Goal: Task Accomplishment & Management: Use online tool/utility

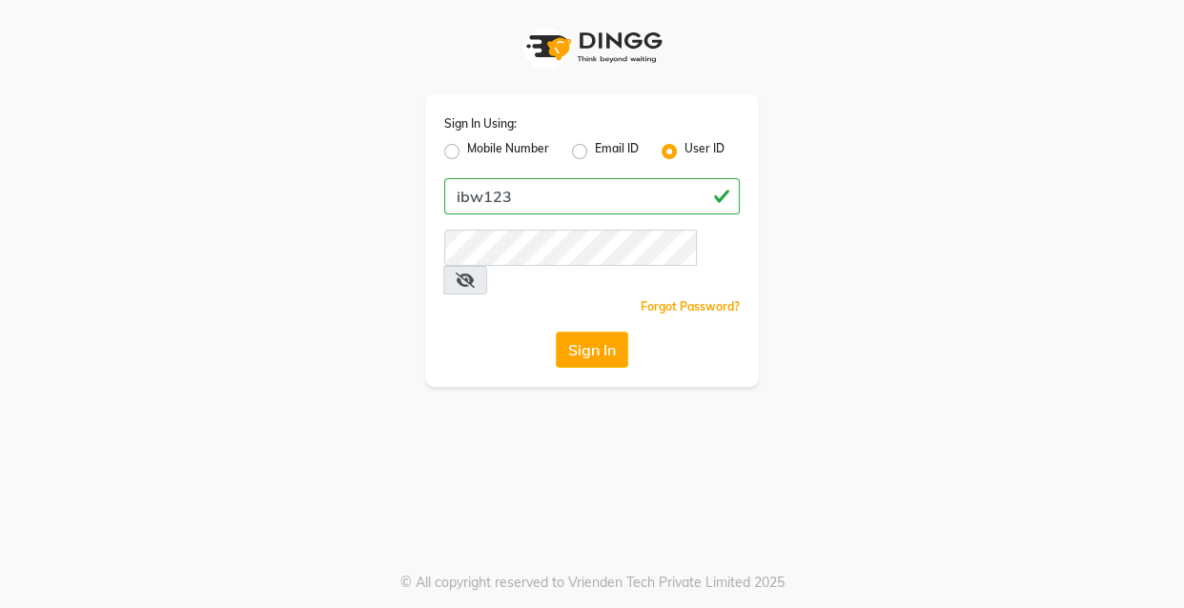
drag, startPoint x: 455, startPoint y: 195, endPoint x: 536, endPoint y: 188, distance: 81.4
click at [536, 188] on input "ibw123" at bounding box center [592, 196] width 296 height 36
type input "ibw123"
click at [556, 332] on button "Sign In" at bounding box center [592, 350] width 72 height 36
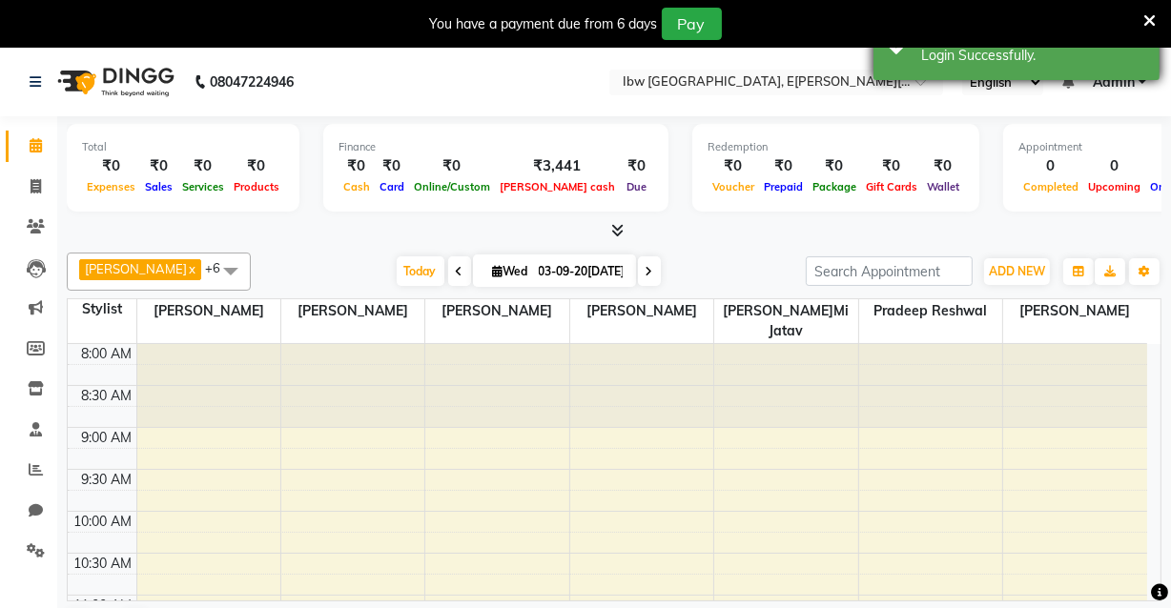
click at [1147, 19] on icon at bounding box center [1149, 20] width 12 height 17
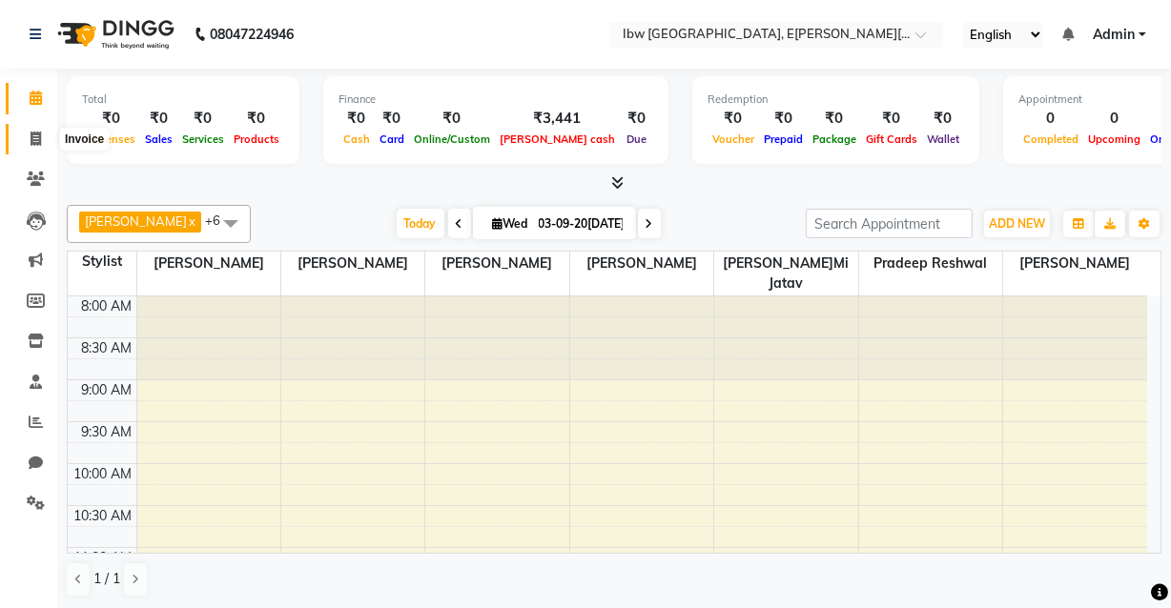
click at [36, 134] on icon at bounding box center [36, 139] width 10 height 14
select select "service"
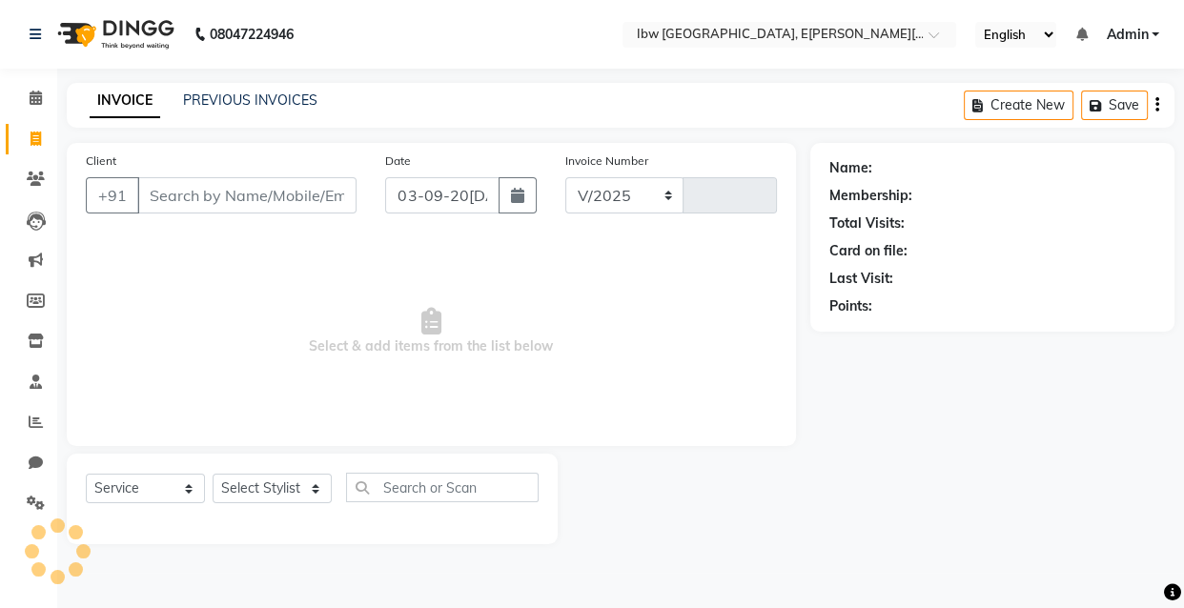
select select "8549"
type input "0034"
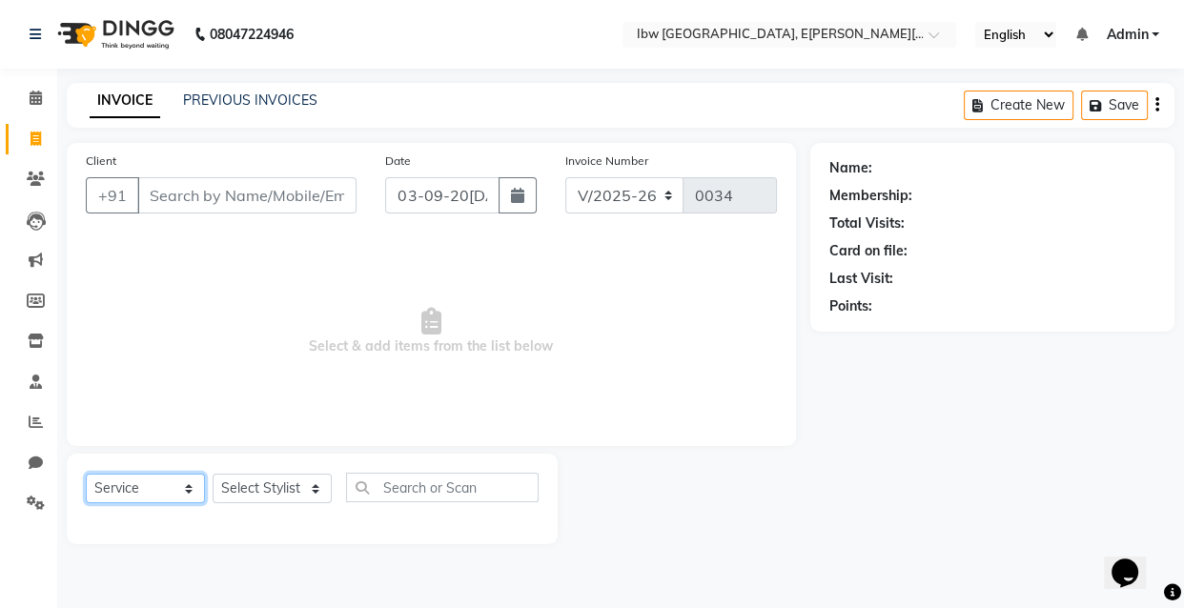
click at [191, 487] on select "Select Service Product Membership Package Voucher Prepaid Gift Card" at bounding box center [145, 489] width 119 height 30
click at [86, 474] on select "Select Service Product Membership Package Voucher Prepaid Gift Card" at bounding box center [145, 489] width 119 height 30
click at [314, 495] on select "Select [PERSON_NAME]o[PERSON_NAME]mi Jatav Manager mukesh sen Pradeep [PERSON_N…" at bounding box center [272, 489] width 119 height 30
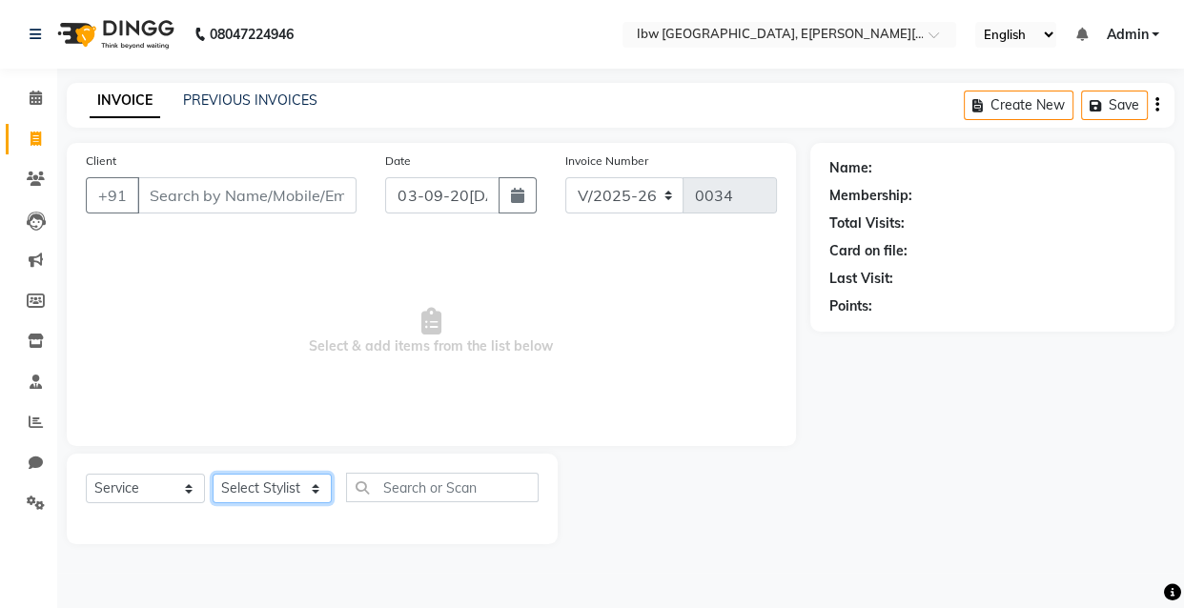
select select "89190"
click at [213, 474] on select "Select [PERSON_NAME]o[PERSON_NAME]mi Jatav Manager mukesh sen Pradeep [PERSON_N…" at bounding box center [272, 489] width 119 height 30
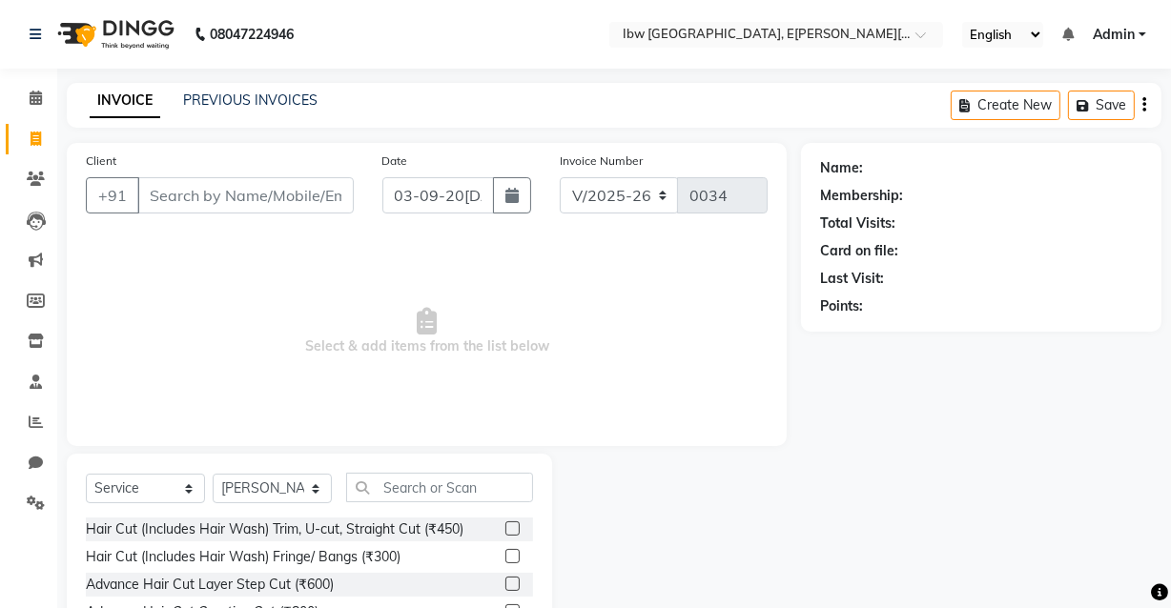
click at [505, 553] on label at bounding box center [512, 556] width 14 height 14
click at [505, 553] on input "checkbox" at bounding box center [511, 557] width 12 height 12
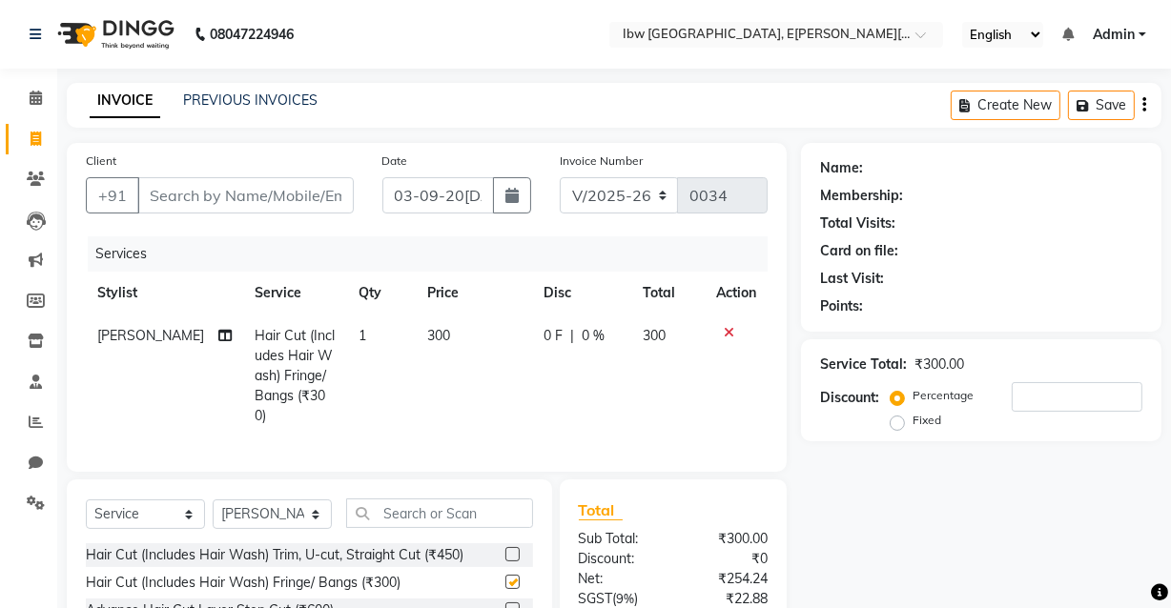
checkbox input "false"
click at [582, 341] on span "0 %" at bounding box center [593, 336] width 23 height 20
select select "89190"
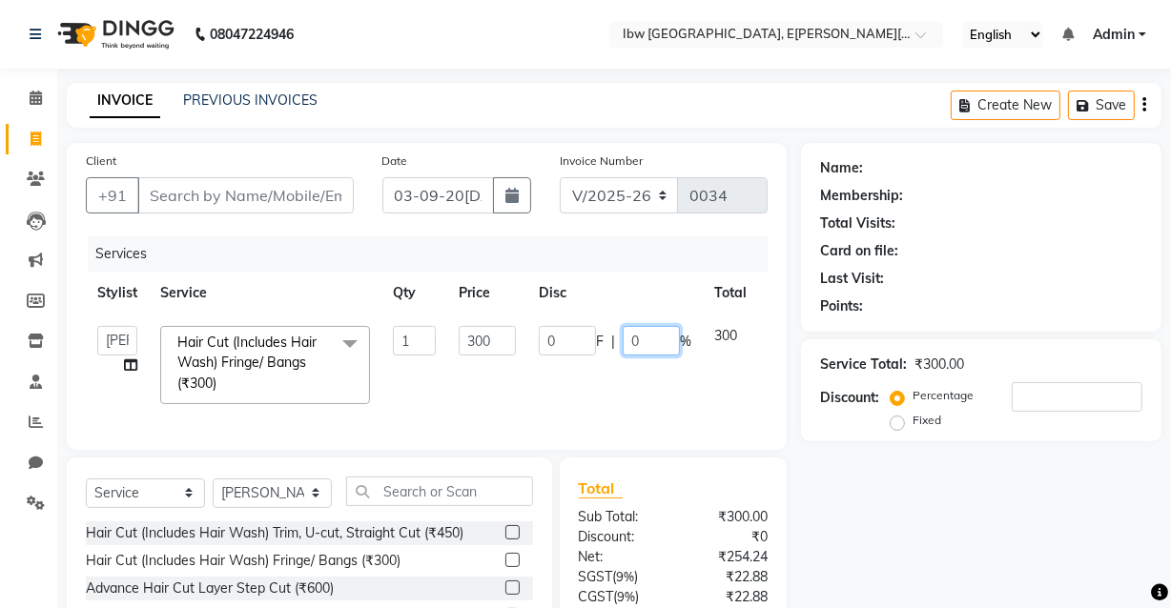
click at [639, 342] on input "0" at bounding box center [651, 341] width 57 height 30
type input "16"
click at [782, 373] on div "Client +91 Date 03-09-20[DATE] Number V/2025 V/[PHONE_NUMBER] Services Stylist …" at bounding box center [427, 296] width 720 height 307
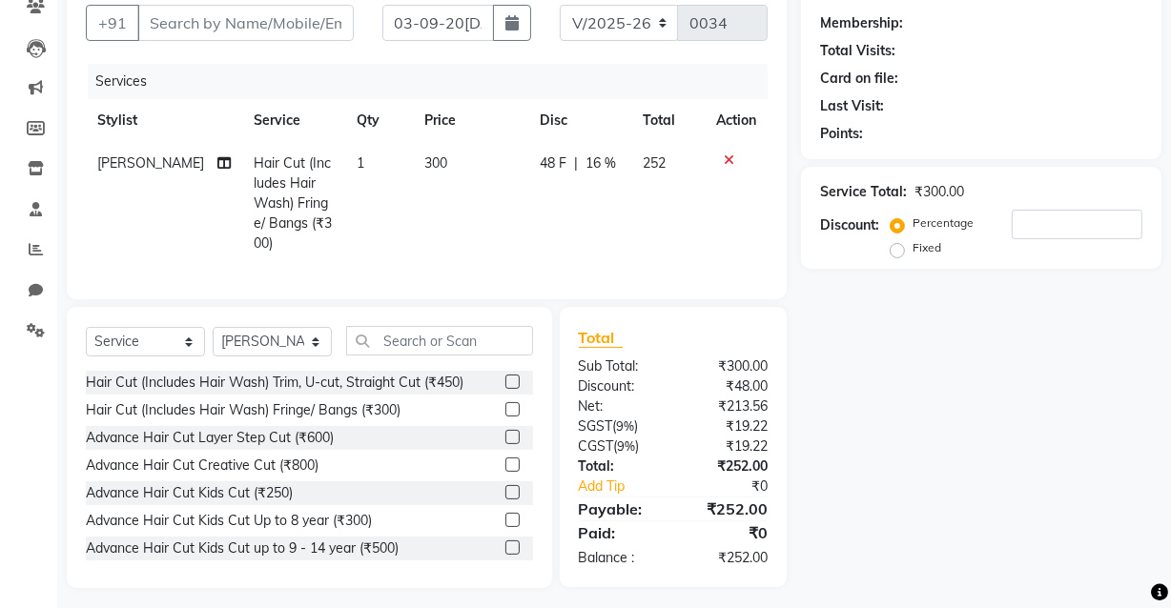
scroll to position [174, 0]
click at [475, 330] on input "text" at bounding box center [439, 340] width 187 height 30
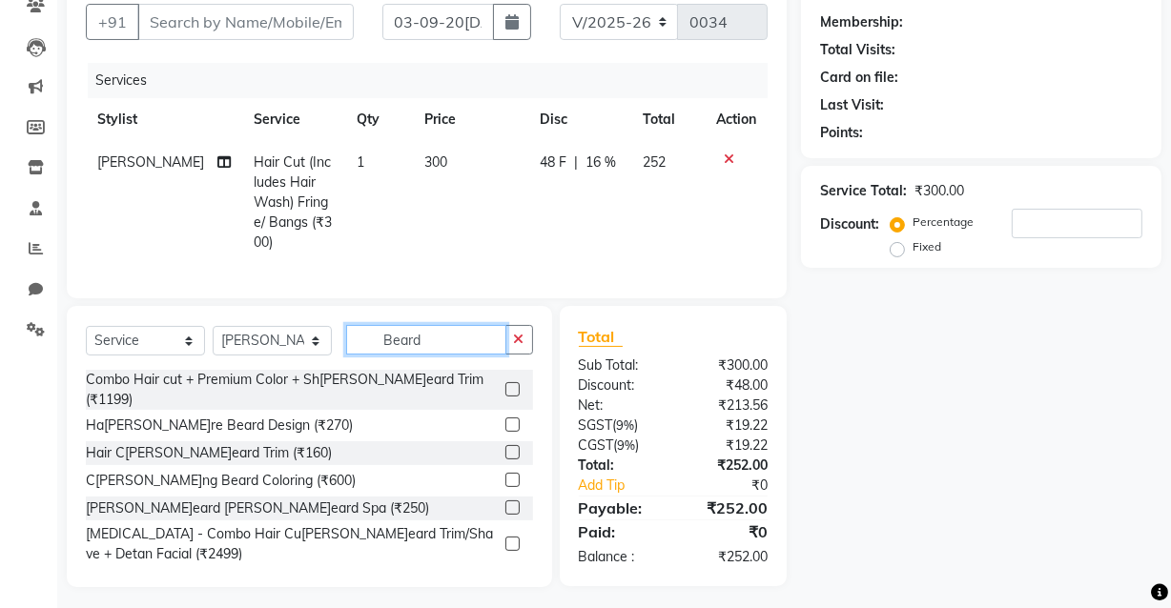
type input "Beard"
click at [505, 445] on label at bounding box center [512, 452] width 14 height 14
click at [505, 447] on input "checkbox" at bounding box center [511, 453] width 12 height 12
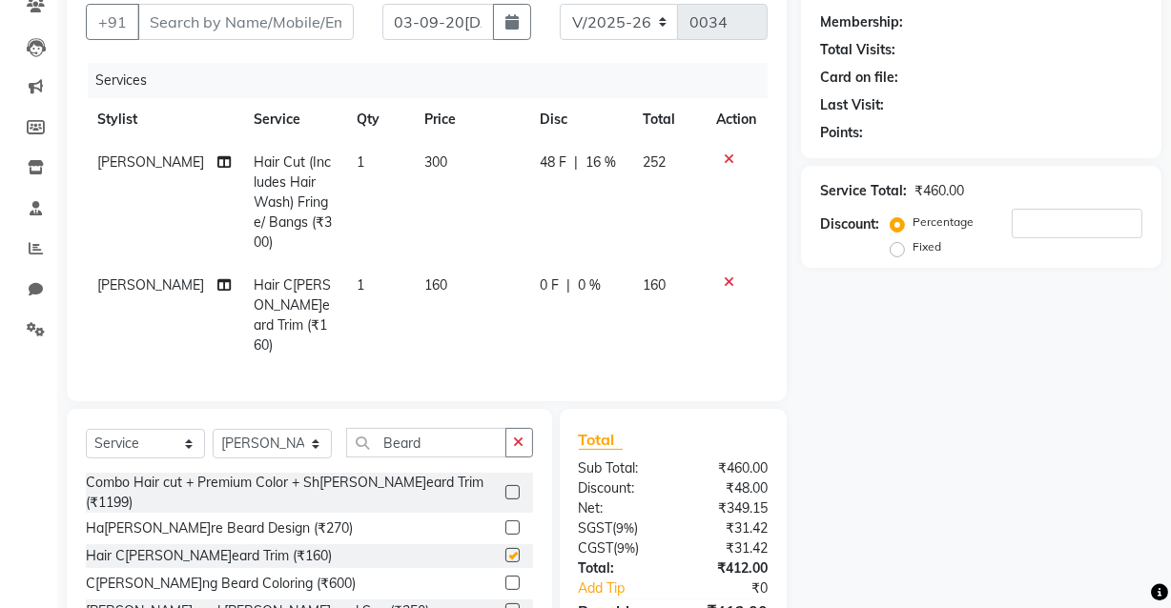
checkbox input "false"
click at [580, 276] on span "0 %" at bounding box center [589, 286] width 23 height 20
select select "89190"
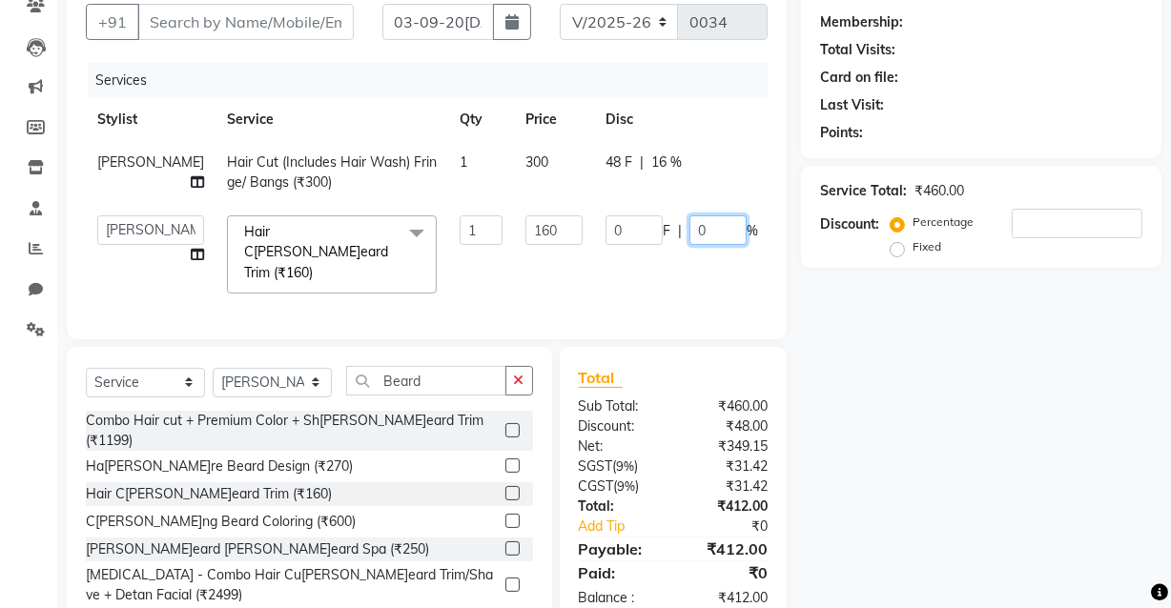
click at [689, 224] on input "0" at bounding box center [717, 231] width 57 height 30
type input "5"
click at [790, 236] on div "Client +91 Date 03-0[DATE]oice Number V/2025 V/[PHONE_NUMBER] Services Stylist …" at bounding box center [426, 298] width 749 height 659
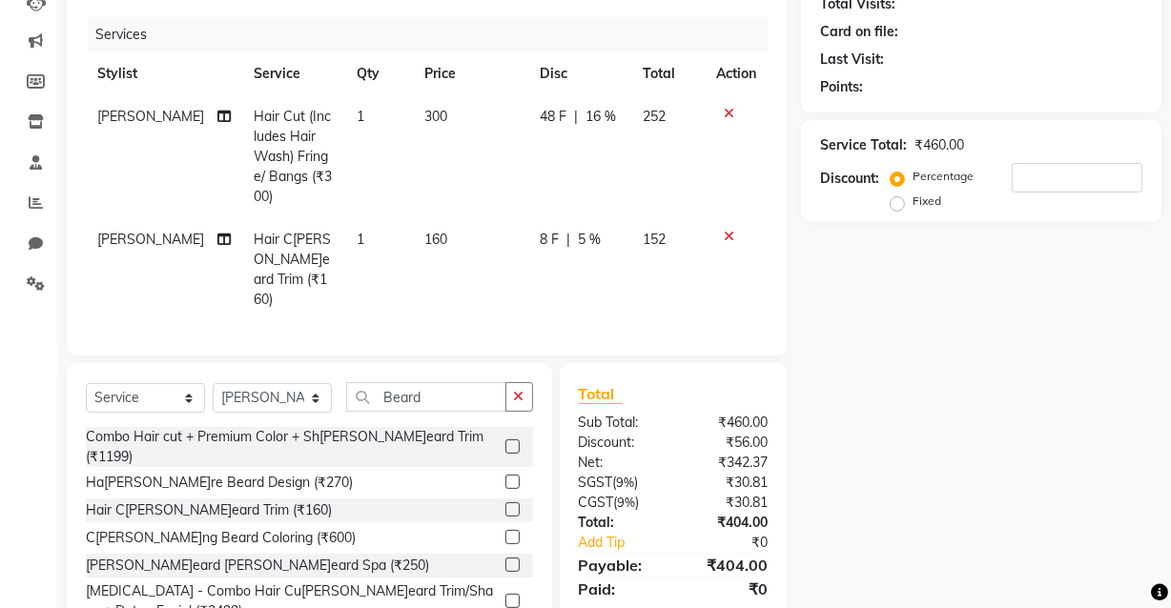
scroll to position [257, 0]
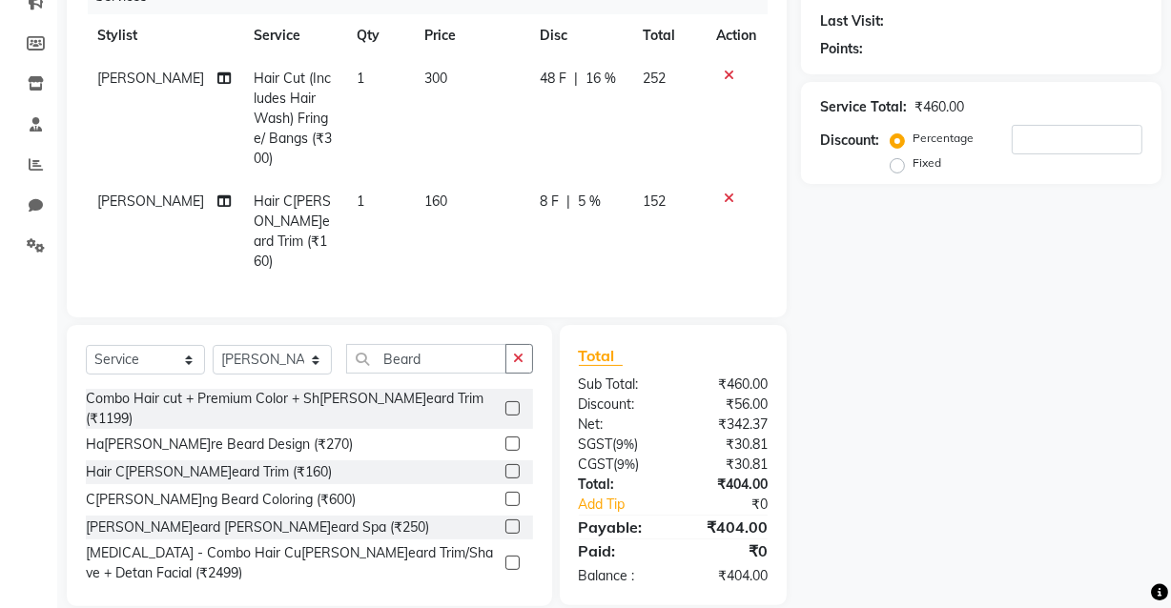
click at [729, 77] on icon at bounding box center [729, 75] width 10 height 13
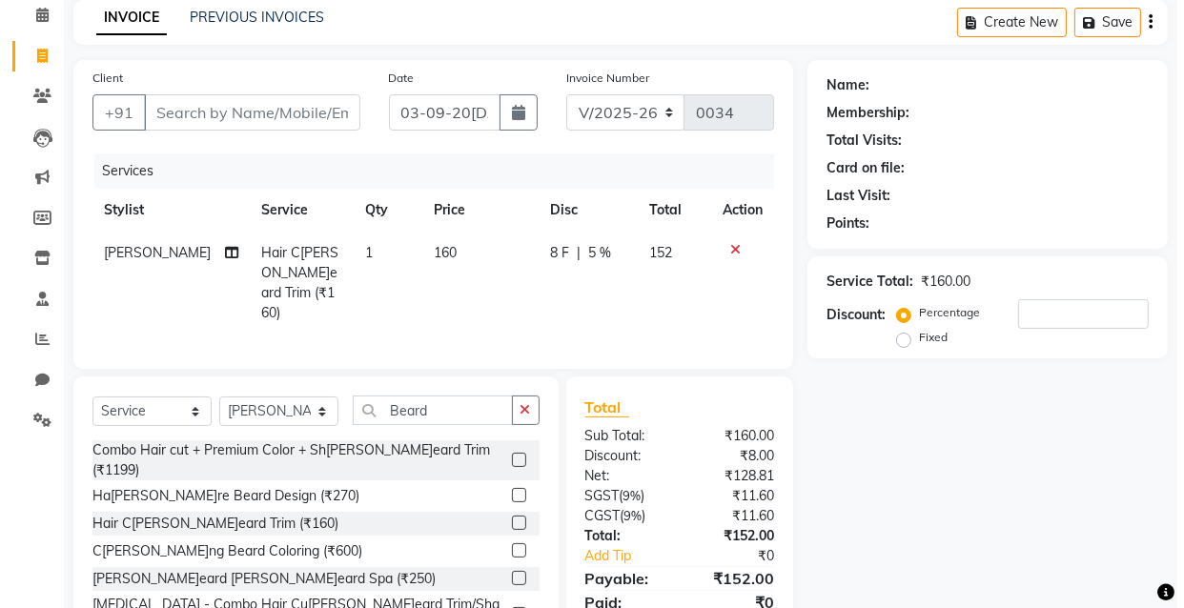
scroll to position [0, 0]
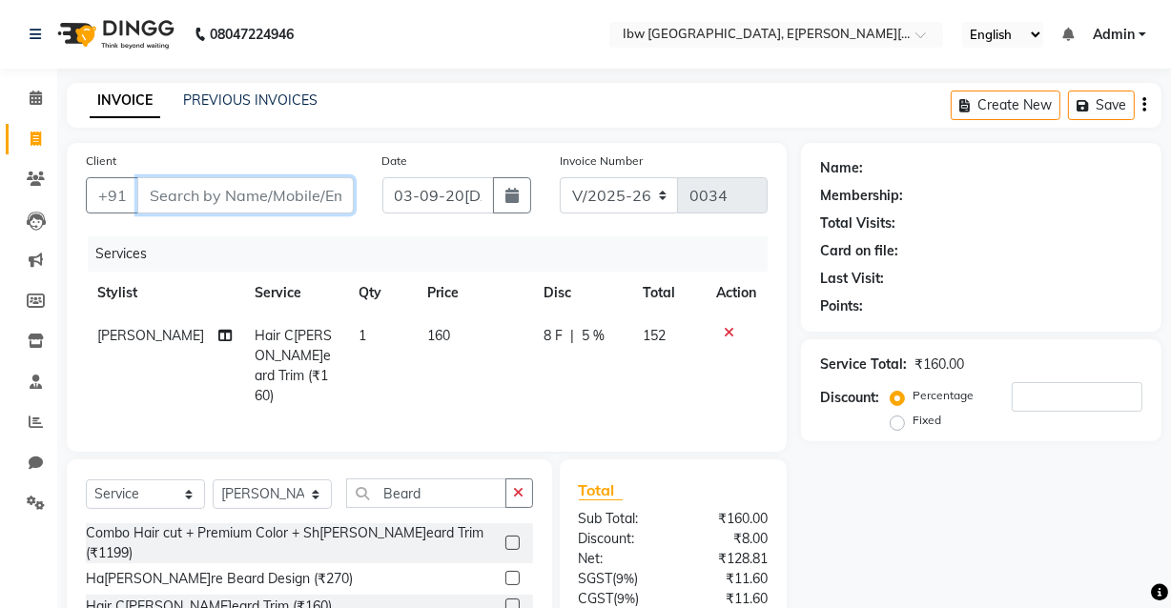
click at [219, 200] on input "Client" at bounding box center [245, 195] width 216 height 36
type input "9"
type input "0"
type input "9926691524"
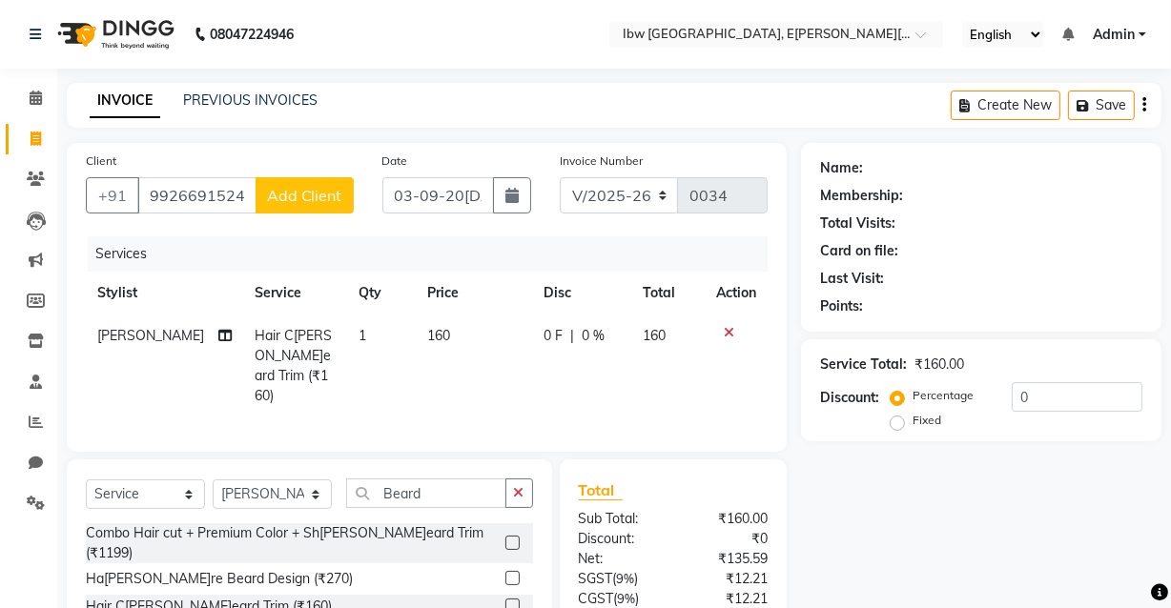
click at [585, 337] on span "0 %" at bounding box center [593, 336] width 23 height 20
select select "89190"
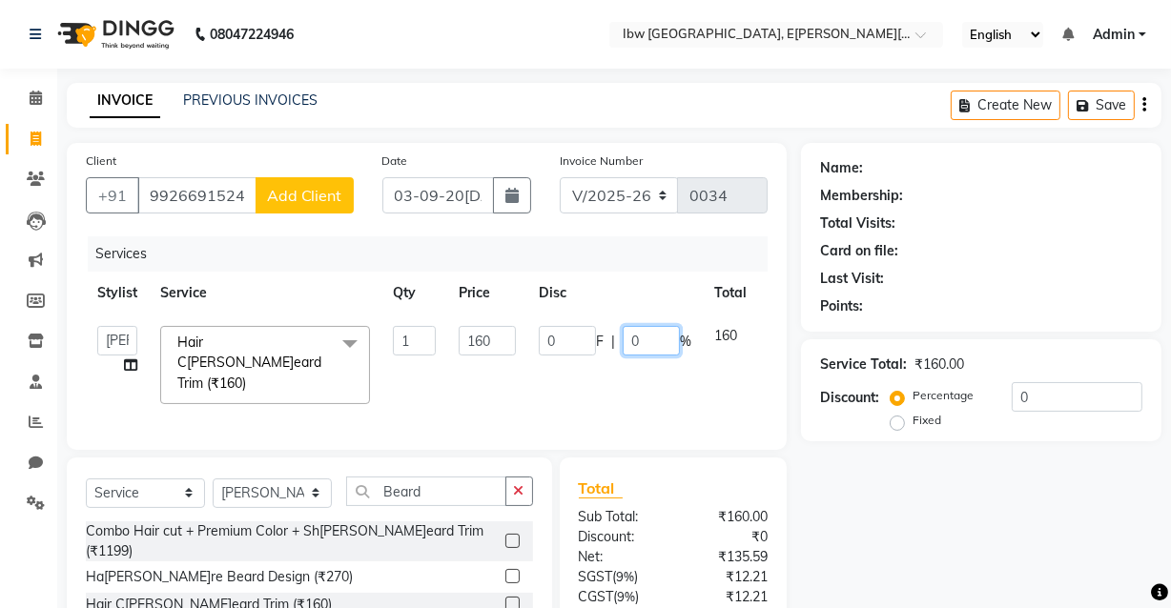
click at [650, 342] on input "0" at bounding box center [651, 341] width 57 height 30
type input "5"
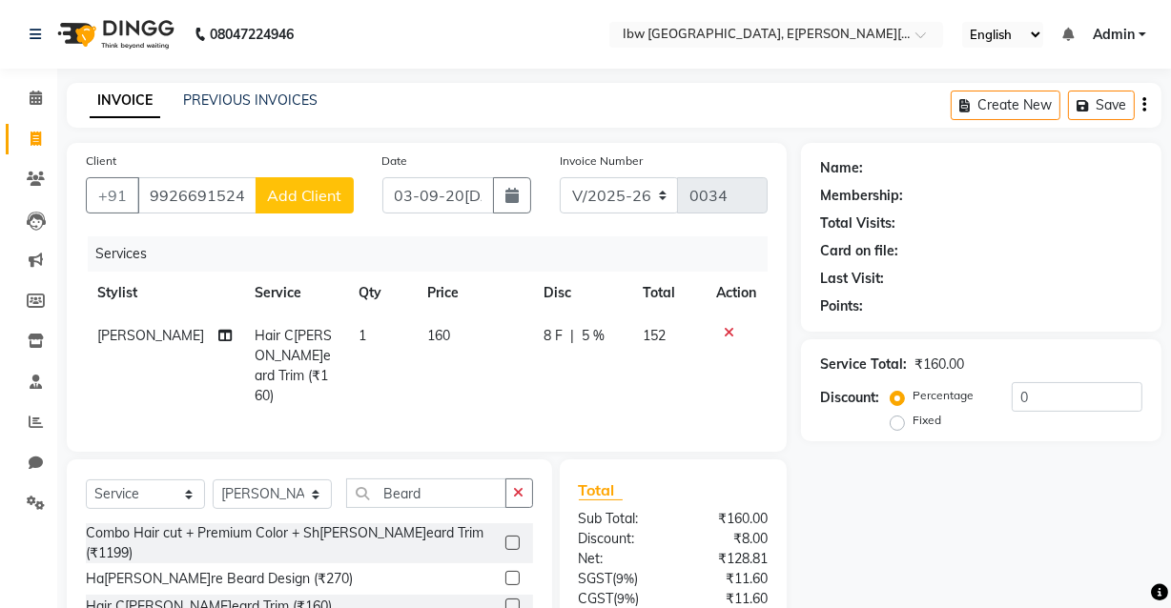
click at [782, 339] on div "Client [PHONE_NUMBER] Add Client Date [DATE] Invoice Number V/2025 V/[PHONE_NUM…" at bounding box center [427, 297] width 720 height 309
click at [316, 200] on span "Add Client" at bounding box center [304, 195] width 75 height 19
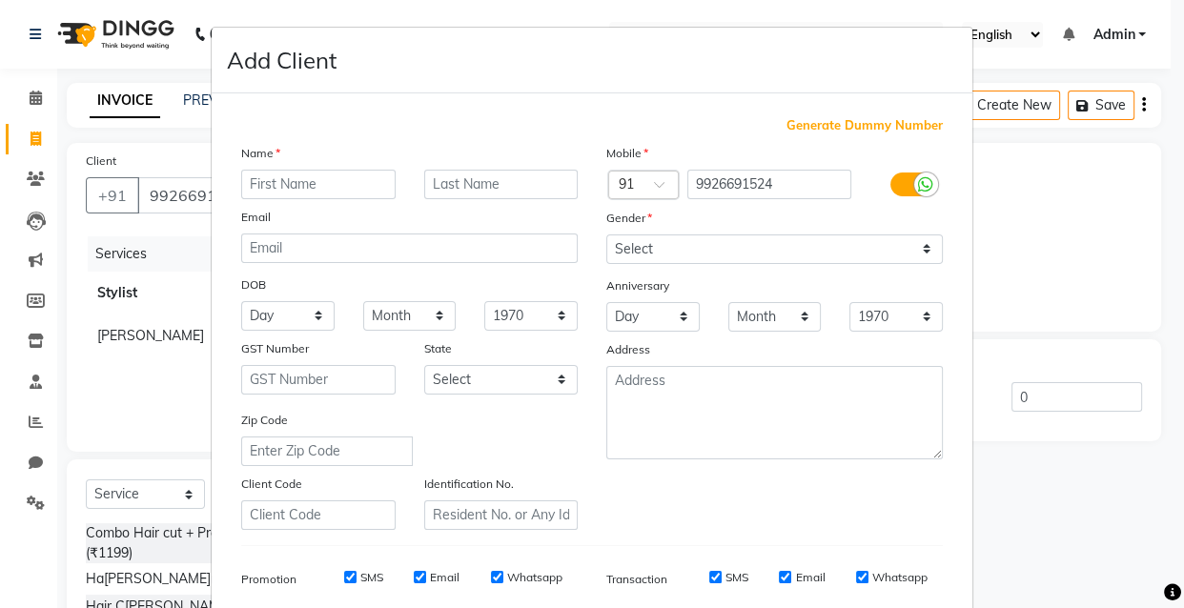
click at [353, 180] on input "text" at bounding box center [318, 185] width 154 height 30
type input "Gotam"
click at [473, 182] on input "text" at bounding box center [501, 185] width 154 height 30
type input "Sir"
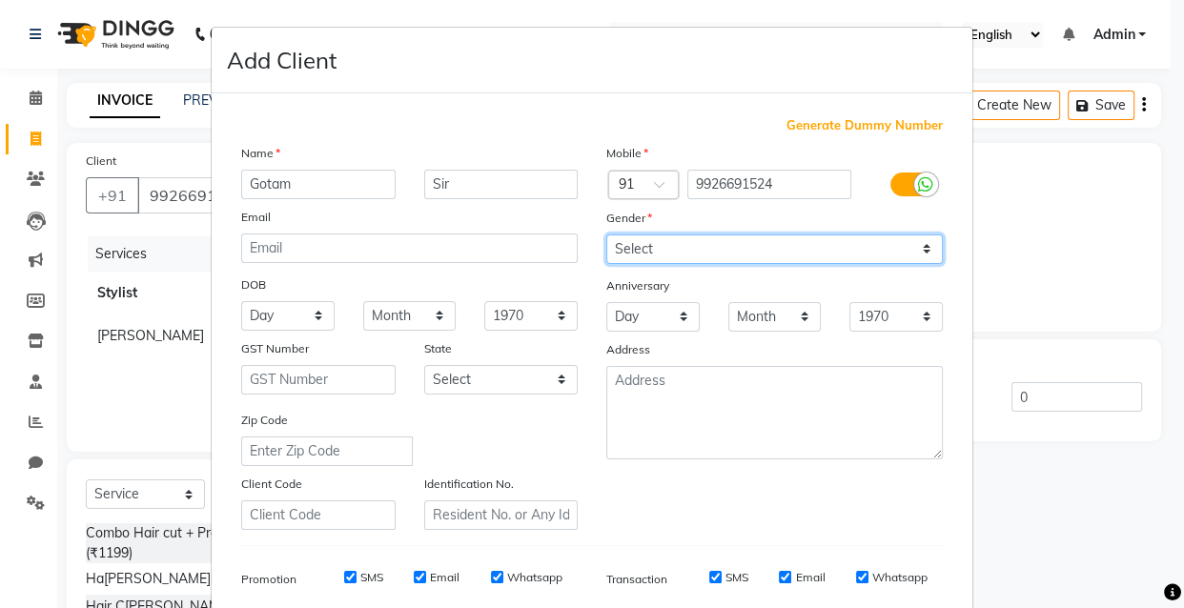
click at [924, 251] on select "Select [DEMOGRAPHIC_DATA] [DEMOGRAPHIC_DATA] Other Prefer Not To Say" at bounding box center [774, 250] width 337 height 30
select select "[DEMOGRAPHIC_DATA]"
click at [606, 235] on select "Select [DEMOGRAPHIC_DATA] [DEMOGRAPHIC_DATA] Other Prefer Not To Say" at bounding box center [774, 250] width 337 height 30
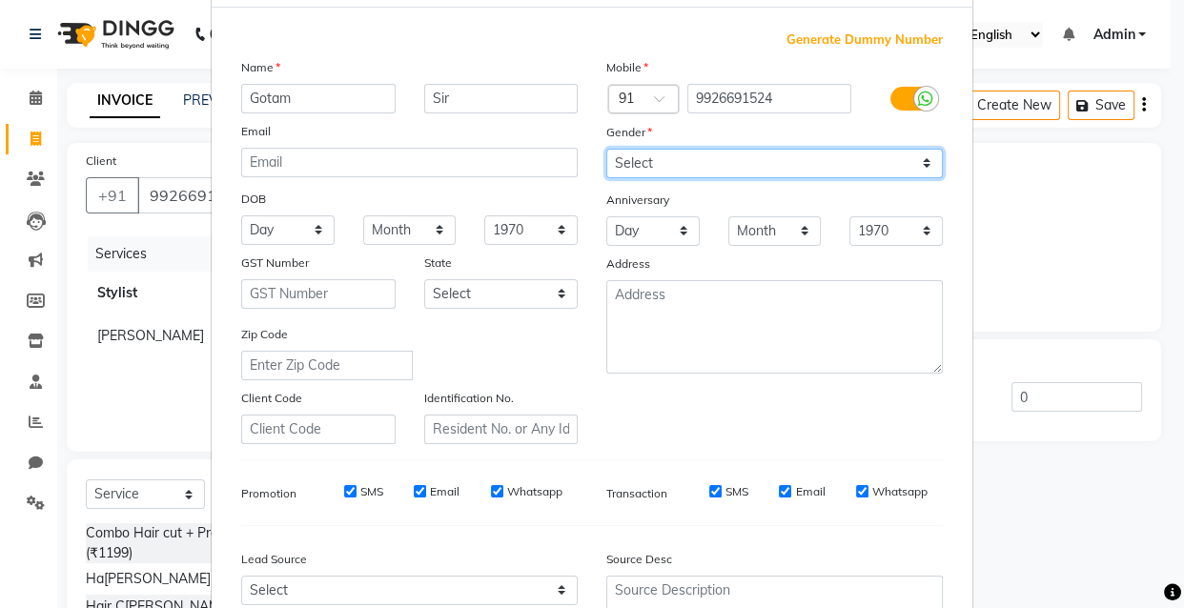
scroll to position [173, 0]
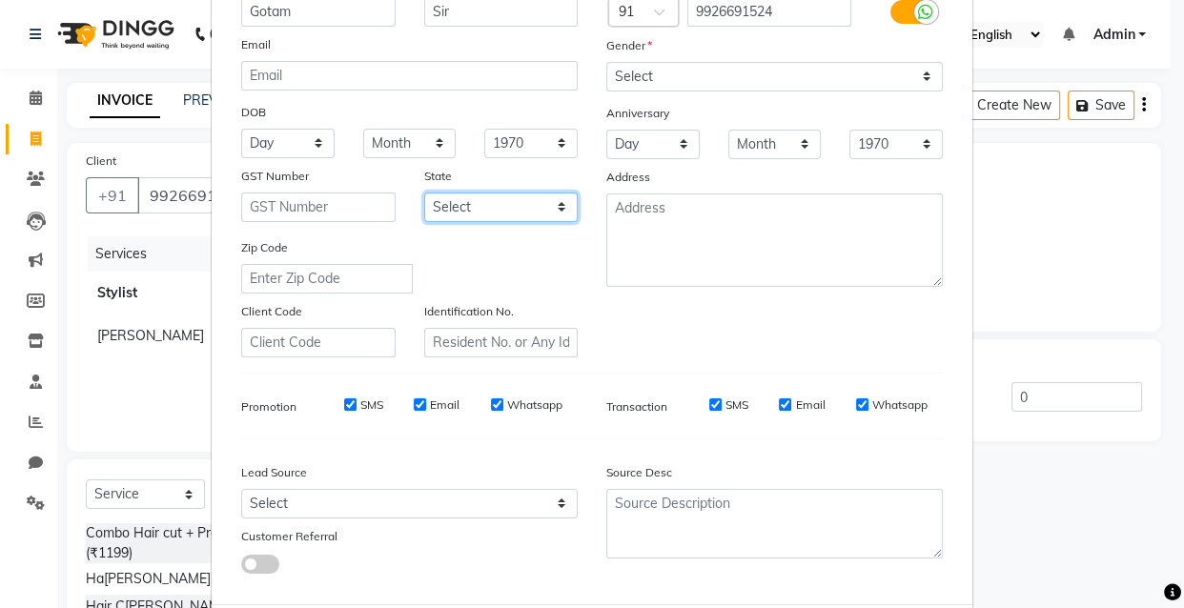
click at [558, 207] on select "Select [GEOGRAPHIC_DATA] [GEOGRAPHIC_DATA] [GEOGRAPHIC_DATA] [GEOGRAPHIC_DATA] …" at bounding box center [501, 208] width 154 height 30
select select "21"
click at [424, 194] on select "Select [GEOGRAPHIC_DATA] [GEOGRAPHIC_DATA] [GEOGRAPHIC_DATA] [GEOGRAPHIC_DATA] …" at bounding box center [501, 208] width 154 height 30
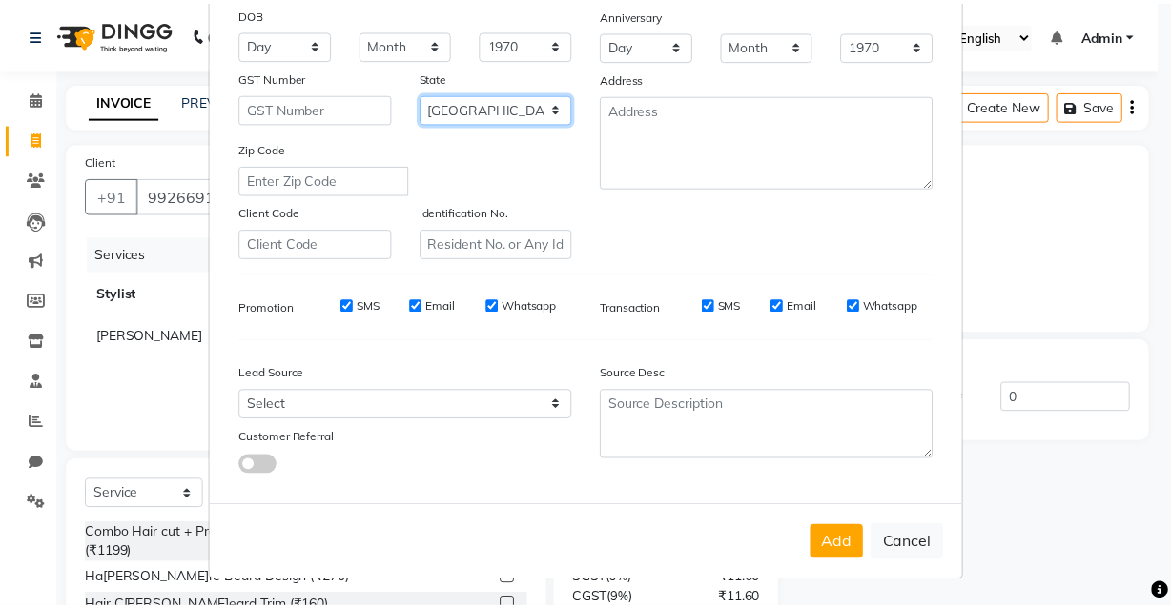
scroll to position [277, 0]
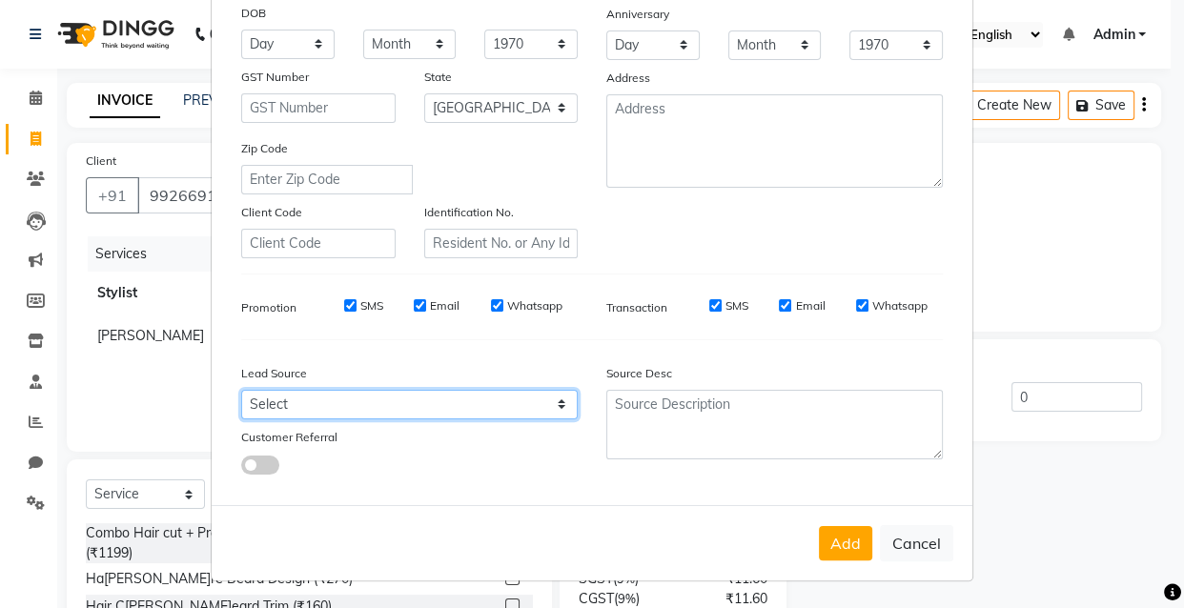
click at [553, 401] on select "Select Walk-in Referral Internet Friend Word of Mouth Advertisement Facebook Ju…" at bounding box center [409, 405] width 337 height 30
select select "55818"
click at [241, 390] on select "Select Walk-in Referral Internet Friend Word of Mouth Advertisement Facebook Ju…" at bounding box center [409, 405] width 337 height 30
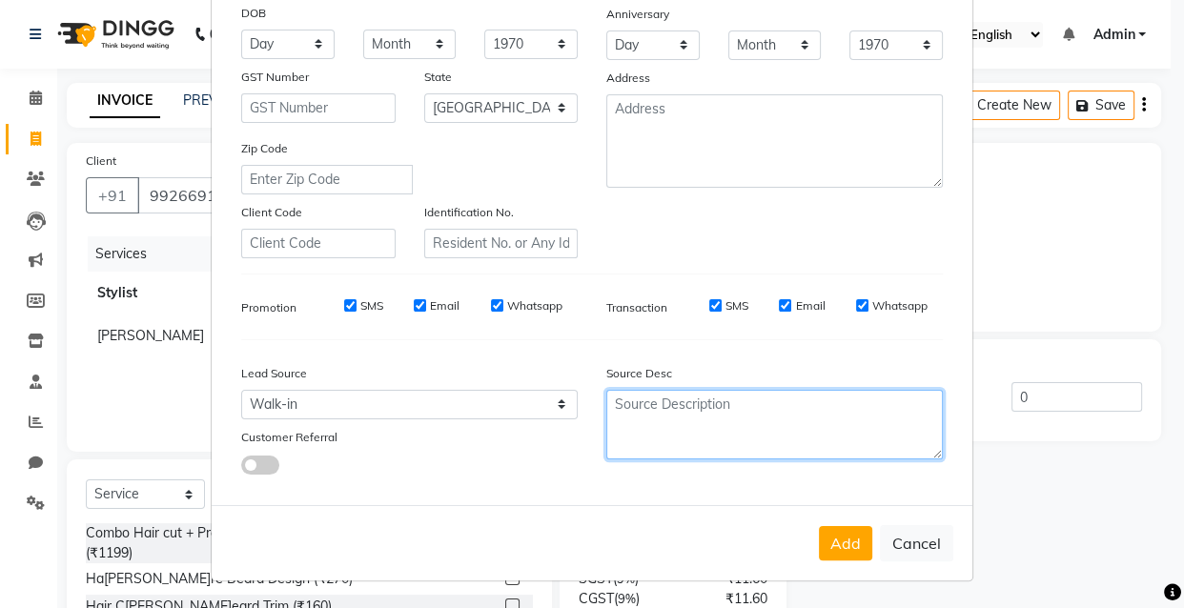
click at [653, 403] on textarea at bounding box center [774, 425] width 337 height 70
type textarea "Beard"
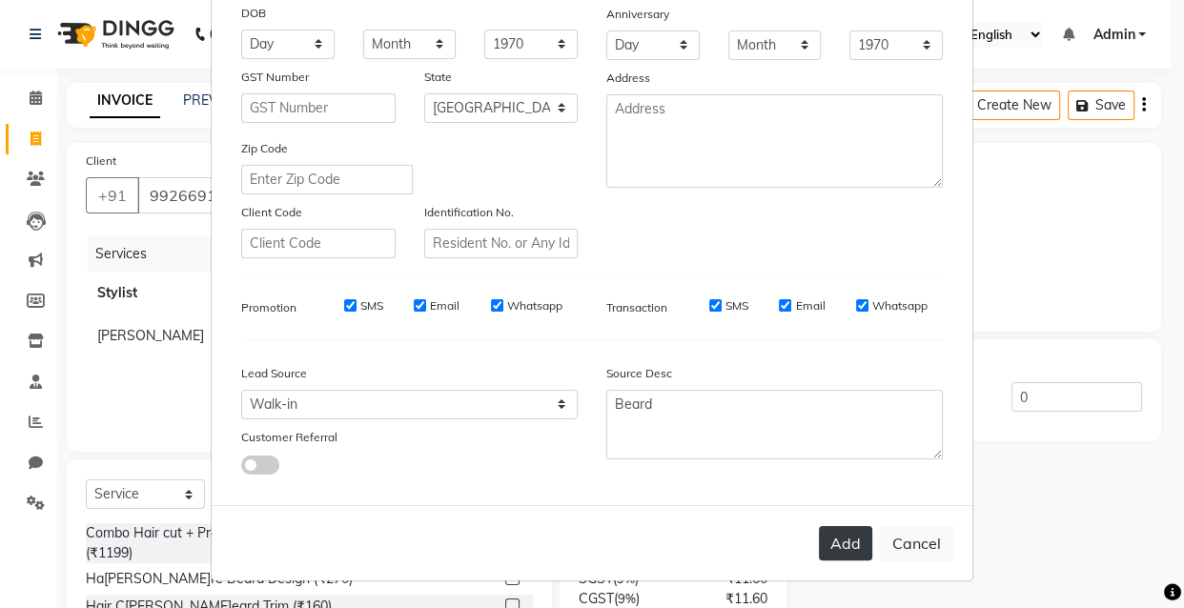
click at [828, 537] on button "Add" at bounding box center [845, 543] width 53 height 34
select select
select select "null"
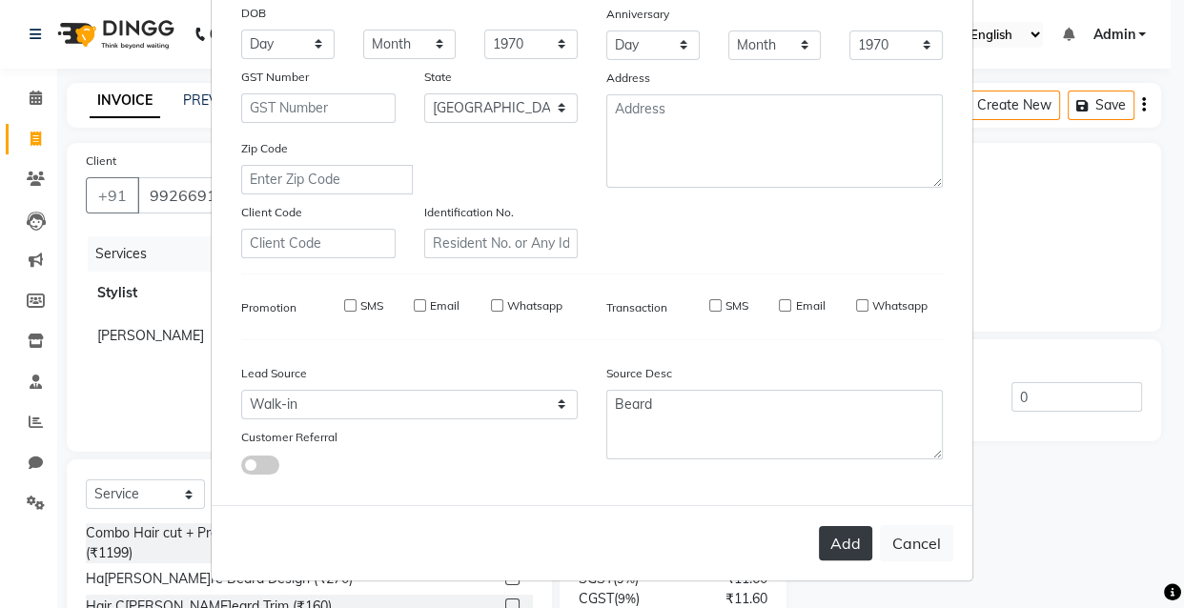
select select
checkbox input "false"
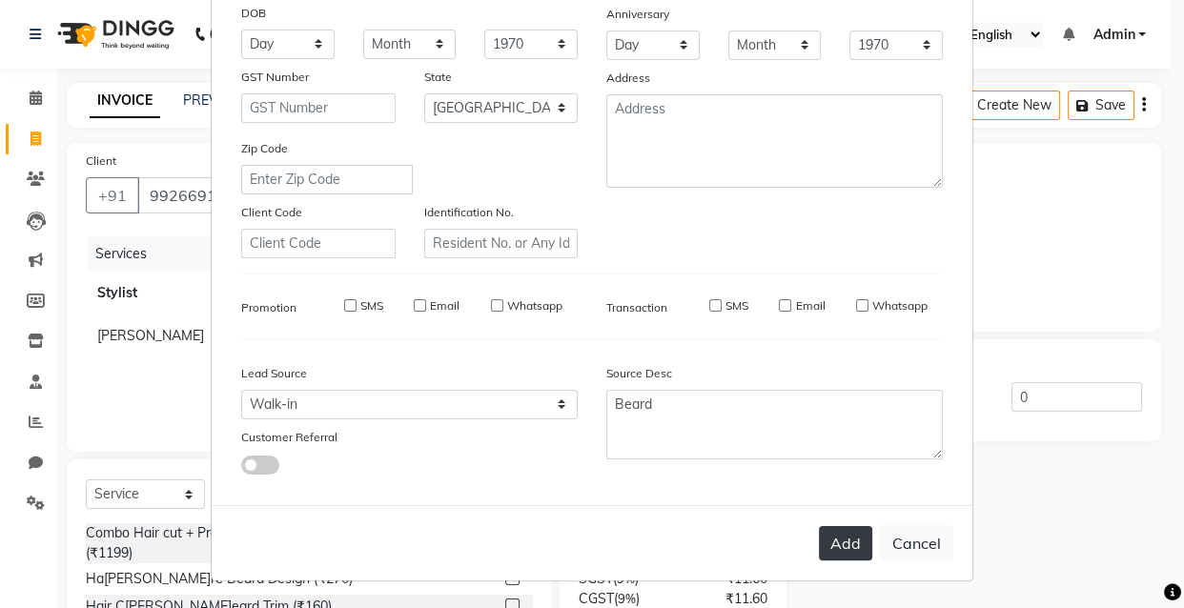
checkbox input "false"
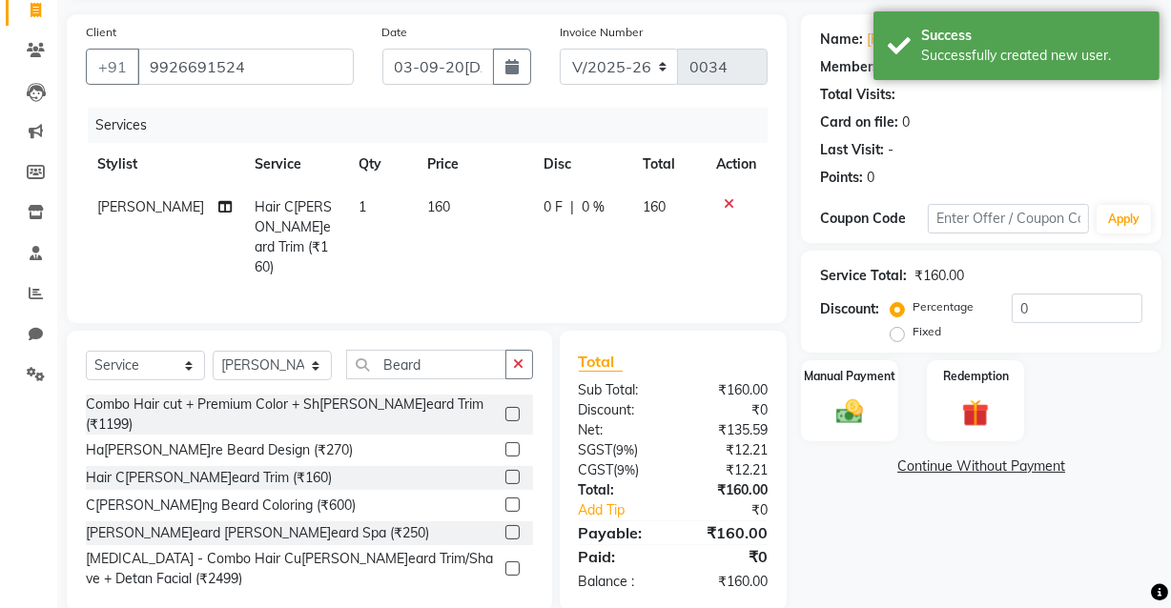
scroll to position [155, 0]
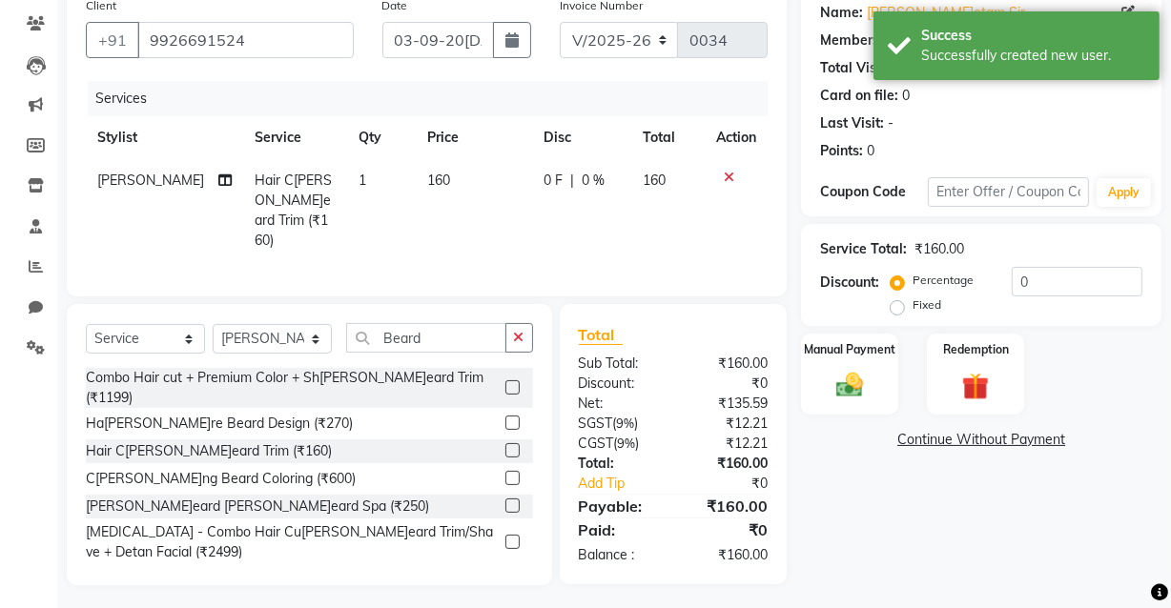
click at [591, 182] on span "0 %" at bounding box center [593, 181] width 23 height 20
select select "89190"
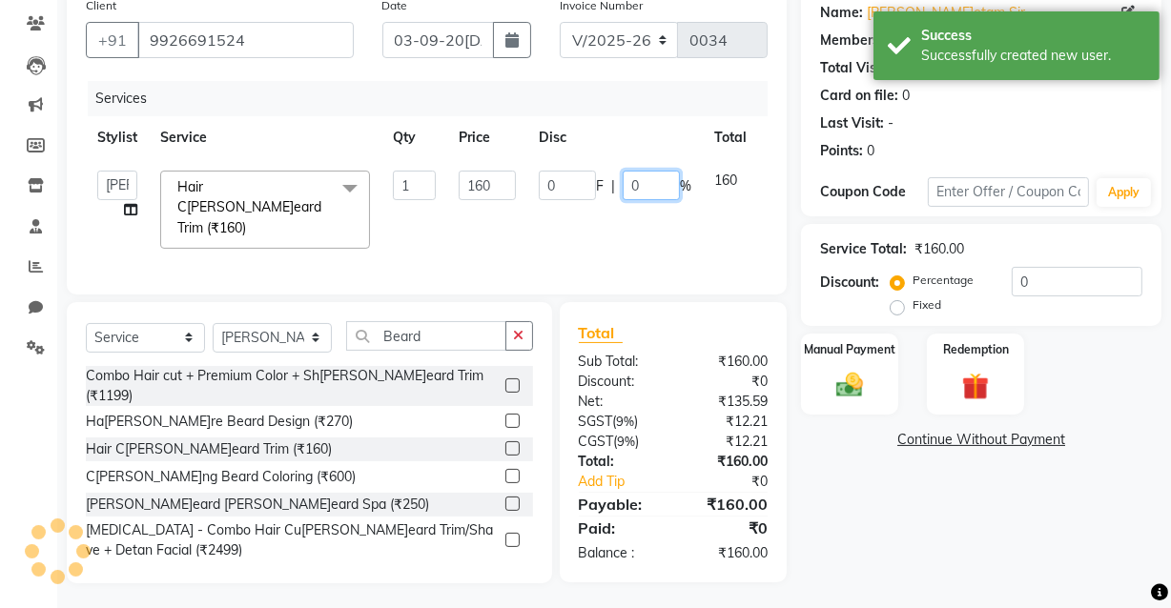
click at [636, 183] on input "0" at bounding box center [651, 186] width 57 height 30
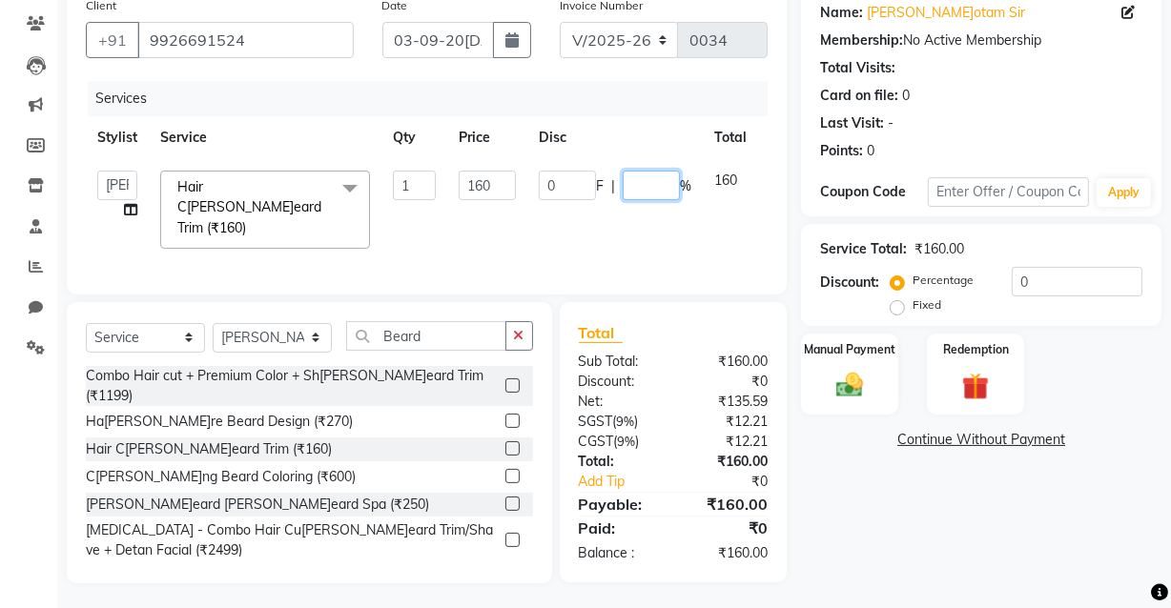
type input "5"
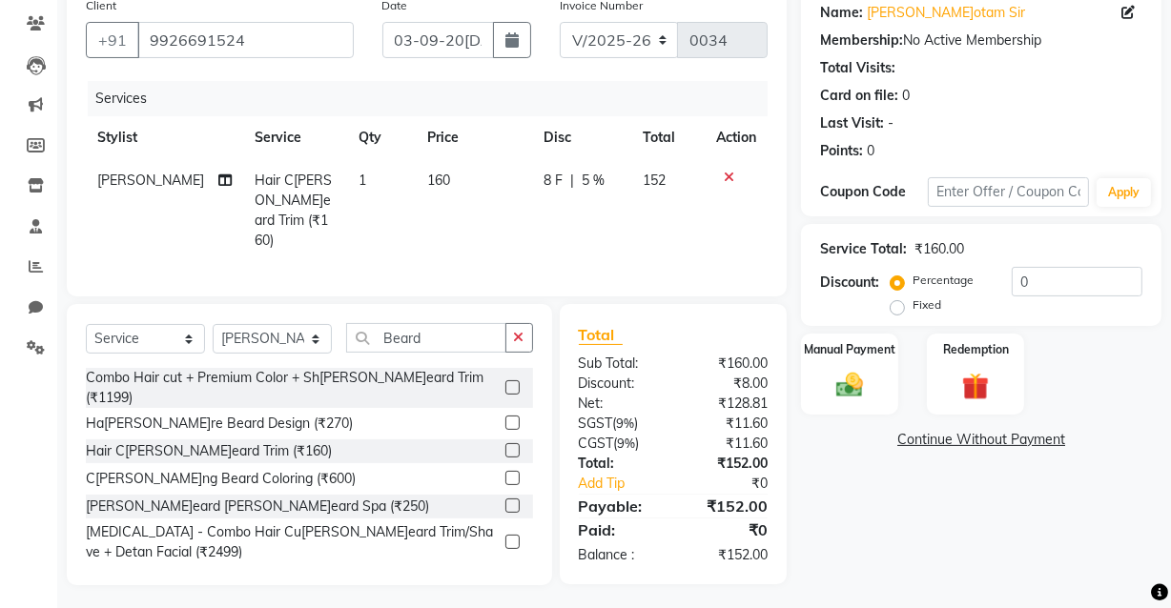
click at [772, 221] on div "Client [PHONE_NUMBER] Date 03-0[DATE]oice Number V/2025 V/[PHONE_NUMBER] Servic…" at bounding box center [427, 142] width 720 height 309
click at [856, 385] on img at bounding box center [850, 385] width 46 height 32
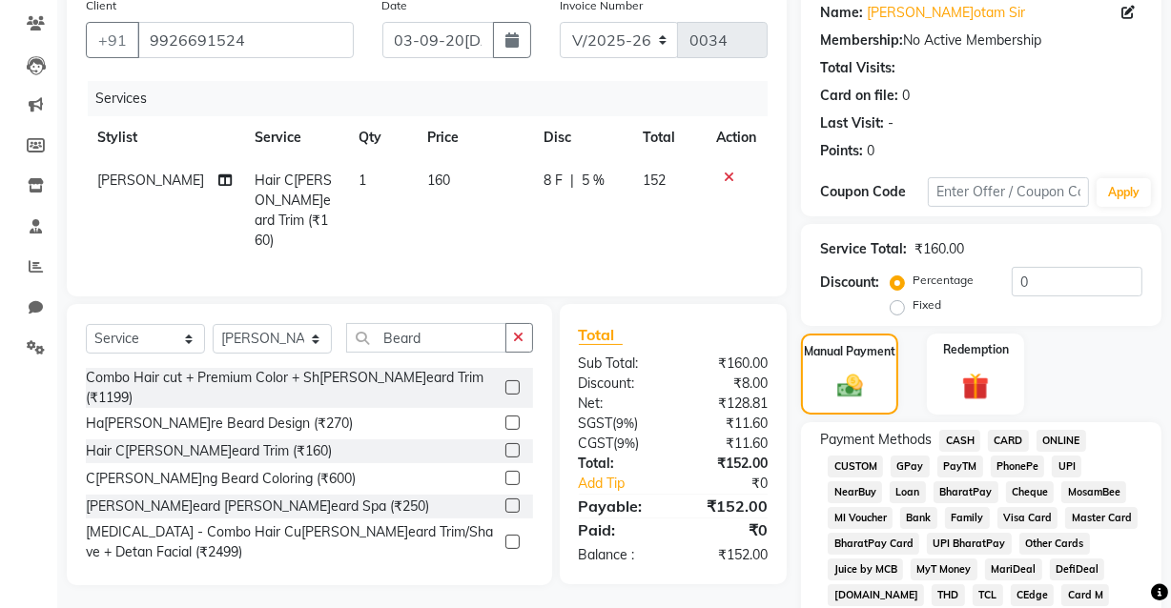
click at [1057, 464] on span "UPI" at bounding box center [1067, 467] width 30 height 22
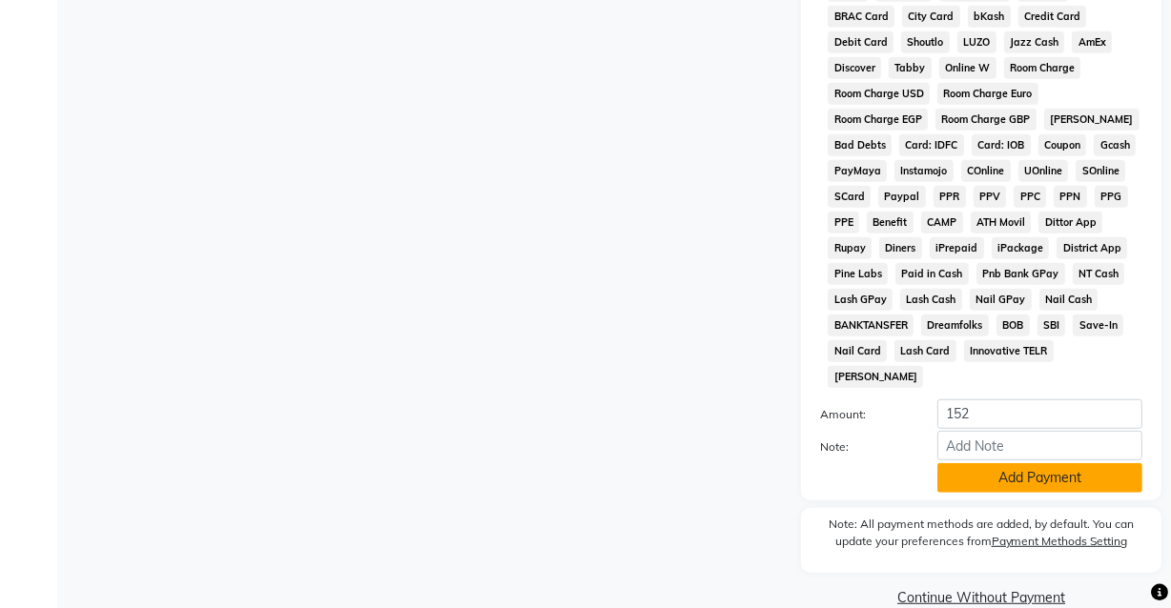
scroll to position [920, 0]
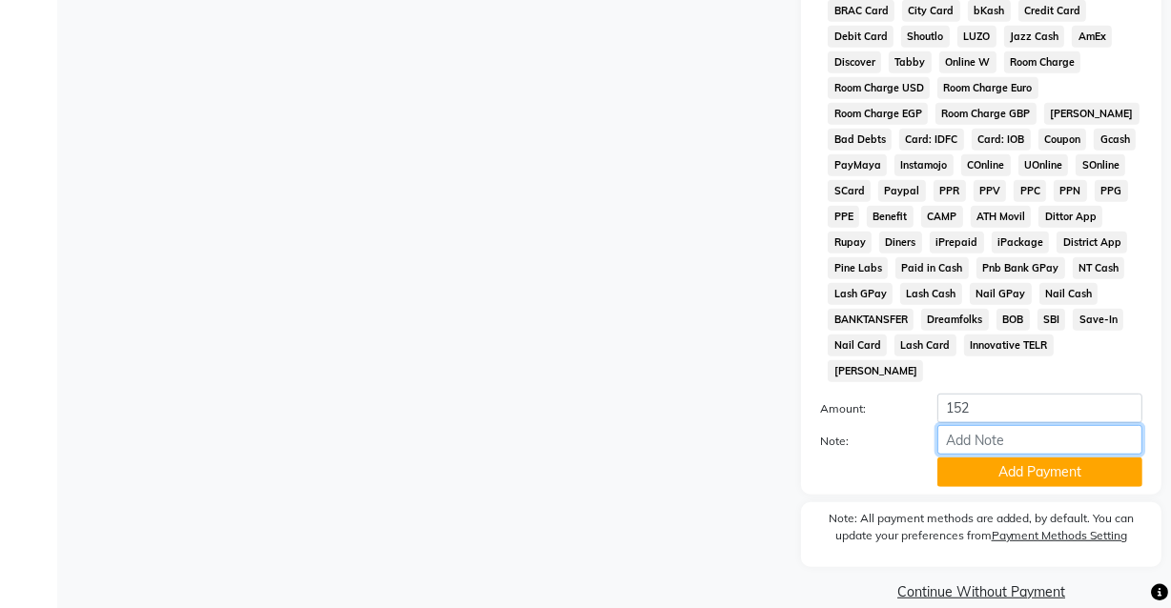
click at [1015, 425] on input "Note:" at bounding box center [1039, 440] width 205 height 30
type input "Gpay"
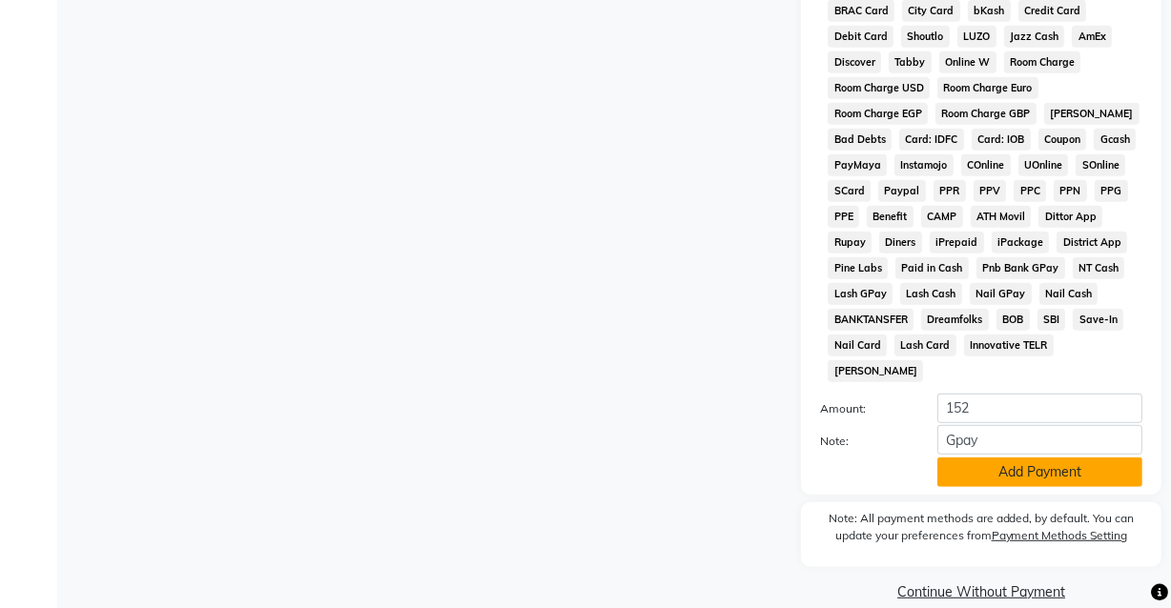
click at [1035, 458] on button "Add Payment" at bounding box center [1039, 473] width 205 height 30
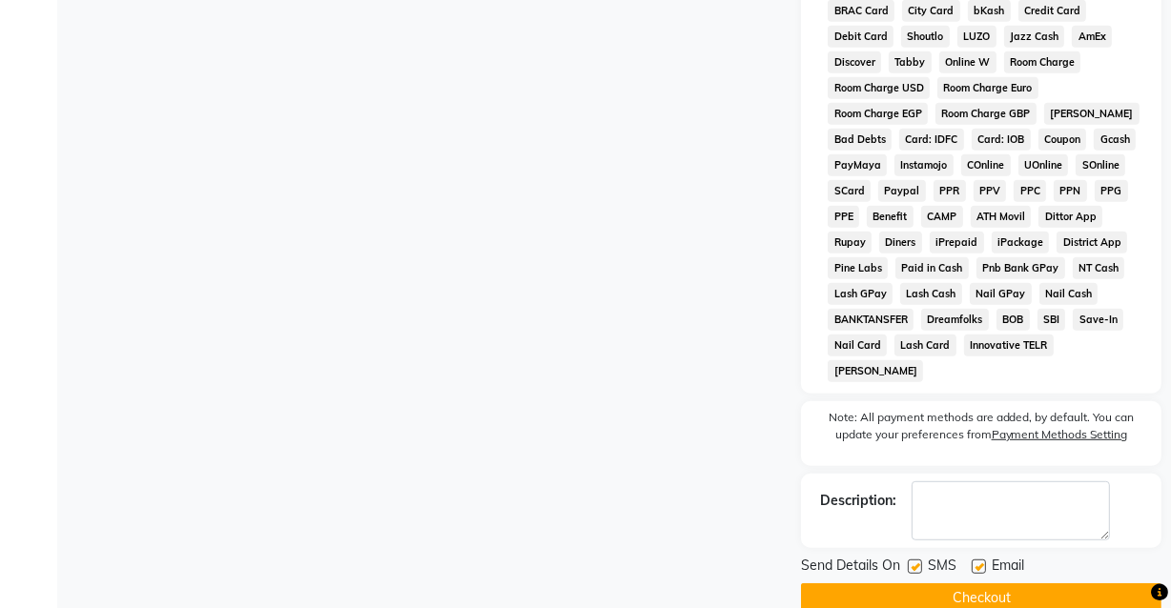
scroll to position [926, 0]
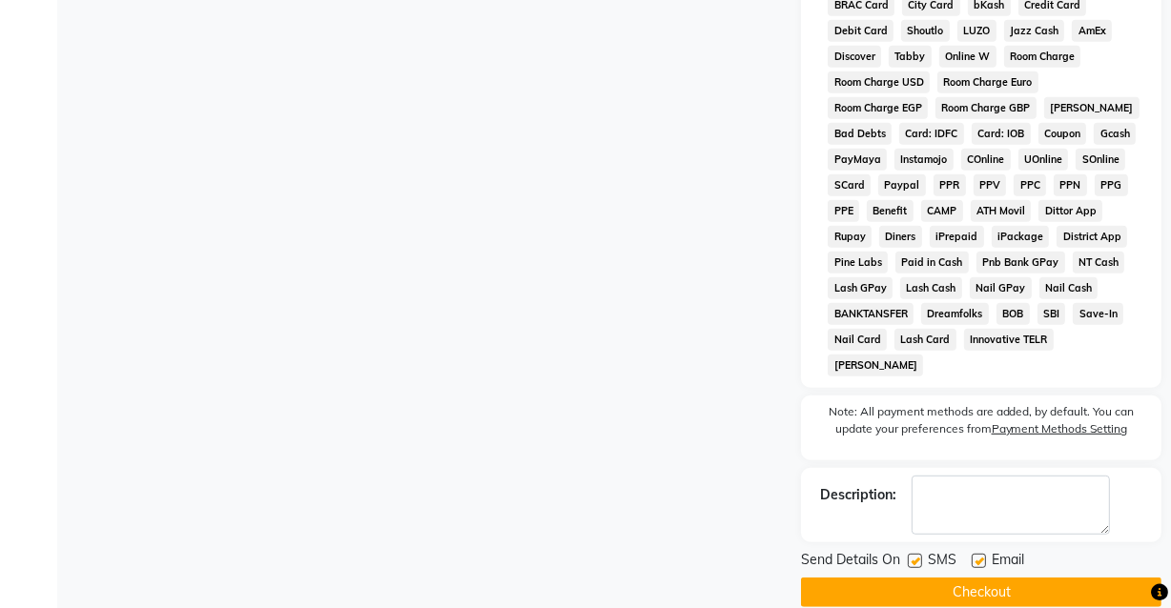
click at [993, 578] on button "Checkout" at bounding box center [981, 593] width 360 height 30
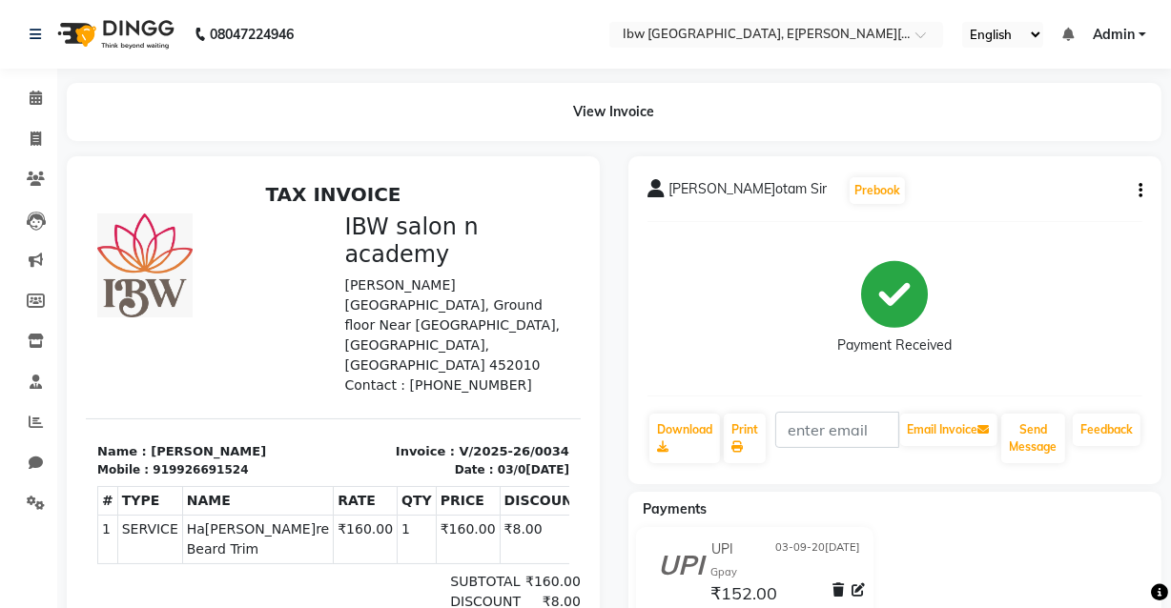
select select "service"
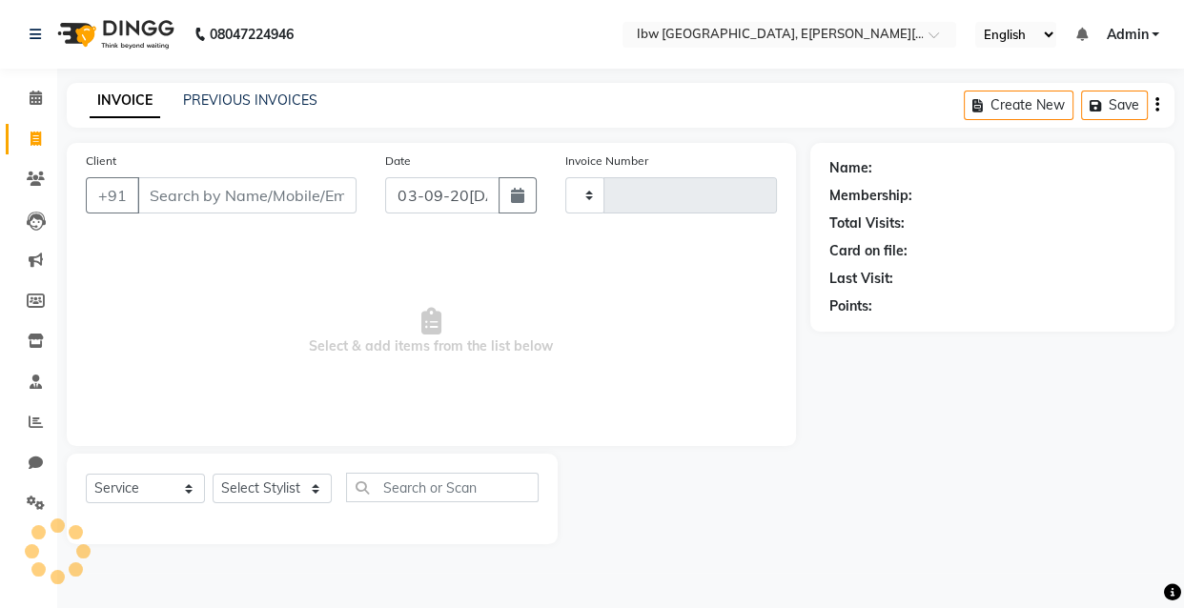
type input "0035"
select select "8549"
click at [38, 98] on icon at bounding box center [36, 98] width 12 height 14
